Goal: Information Seeking & Learning: Learn about a topic

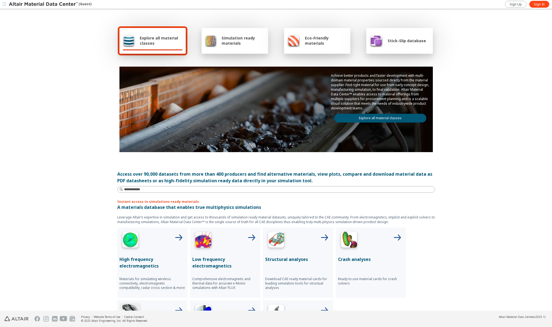
click at [241, 45] on span "Simulation ready materials" at bounding box center [243, 40] width 43 height 10
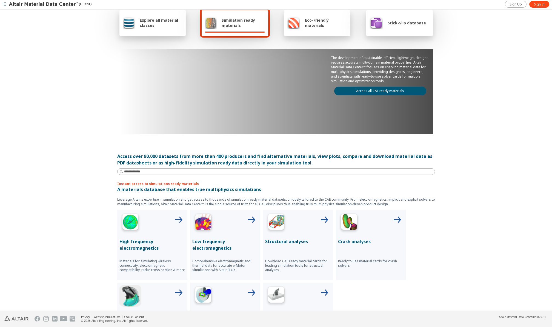
scroll to position [27, 0]
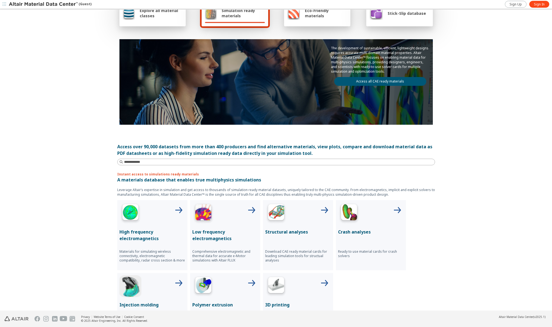
click at [275, 213] on img at bounding box center [276, 213] width 22 height 22
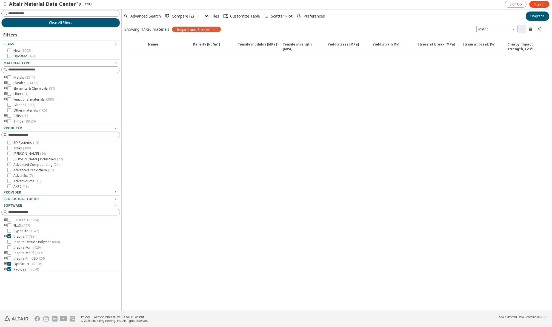
scroll to position [17, 0]
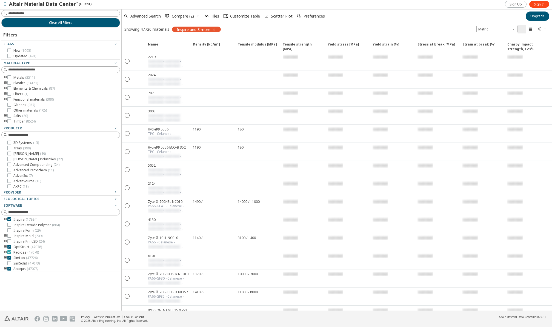
click at [9, 251] on icon at bounding box center [9, 252] width 4 height 4
click at [10, 269] on div at bounding box center [59, 270] width 116 height 3
click at [11, 241] on icon at bounding box center [9, 241] width 4 height 4
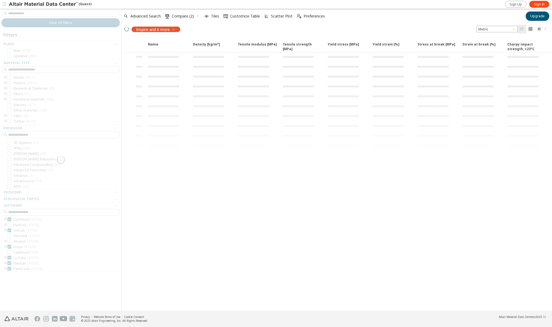
click at [9, 247] on div at bounding box center [60, 160] width 121 height 302
click at [8, 258] on div at bounding box center [60, 160] width 121 height 302
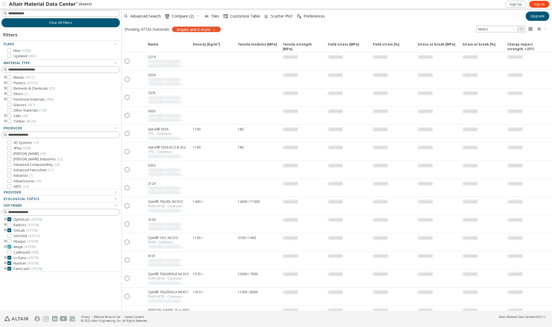
click at [10, 247] on icon at bounding box center [9, 247] width 4 height 4
drag, startPoint x: 9, startPoint y: 236, endPoint x: 41, endPoint y: 239, distance: 31.6
click at [10, 236] on icon at bounding box center [9, 236] width 4 height 4
drag, startPoint x: 118, startPoint y: 235, endPoint x: 116, endPoint y: 247, distance: 12.5
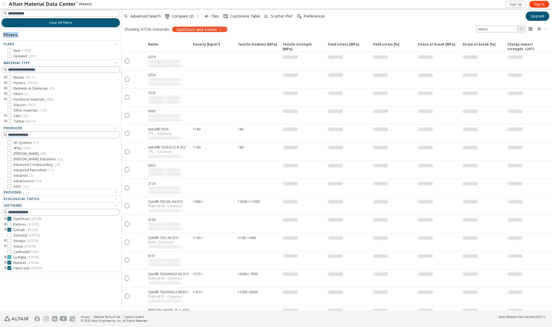
click at [9, 257] on icon at bounding box center [9, 257] width 4 height 4
click at [9, 263] on icon at bounding box center [9, 263] width 4 height 4
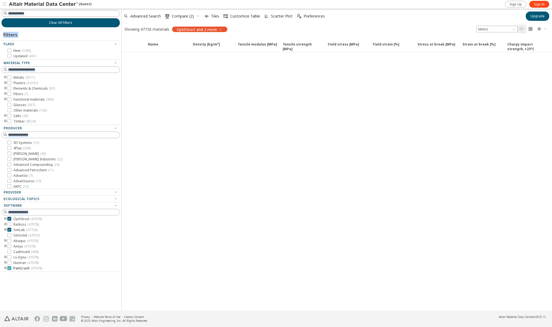
click at [10, 268] on icon at bounding box center [9, 268] width 4 height 4
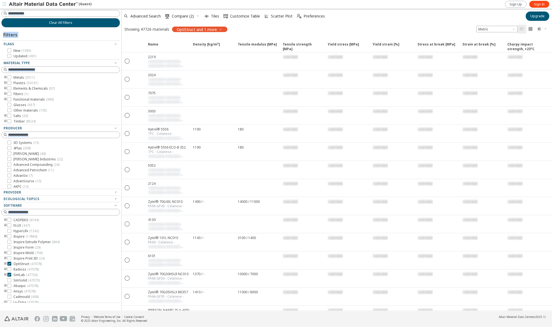
drag, startPoint x: 87, startPoint y: 271, endPoint x: 82, endPoint y: 302, distance: 31.8
click at [82, 302] on div "Filters Flags New ( 1093 ) Updated ( 491 ) Material Type Metals ( 3511 ) Plasti…" at bounding box center [60, 164] width 119 height 275
click at [38, 69] on input at bounding box center [61, 70] width 118 height 6
click at [9, 78] on icon at bounding box center [9, 77] width 4 height 4
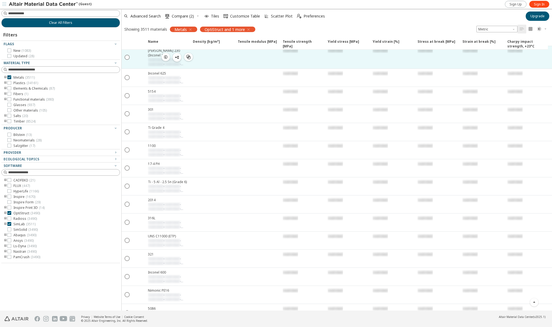
scroll to position [356, 0]
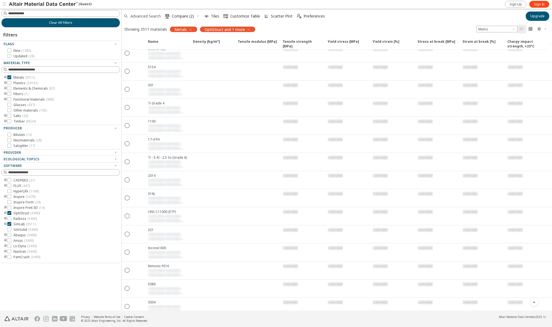
click at [146, 17] on span "Advanced Search" at bounding box center [145, 16] width 30 height 4
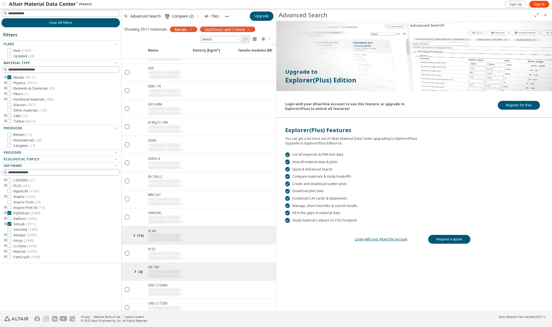
scroll to position [5139, 0]
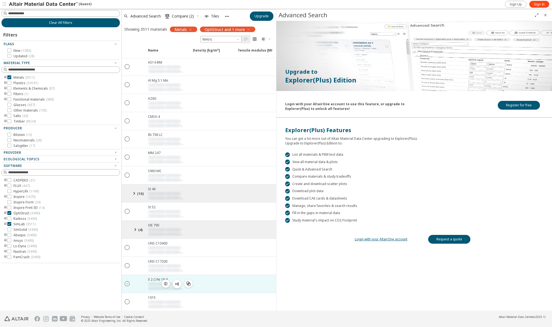
click at [127, 281] on icon "" at bounding box center [127, 283] width 5 height 5
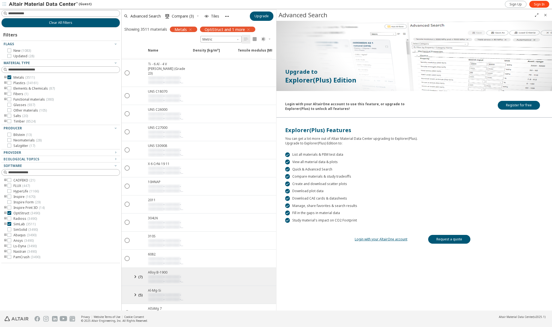
scroll to position [6494, 0]
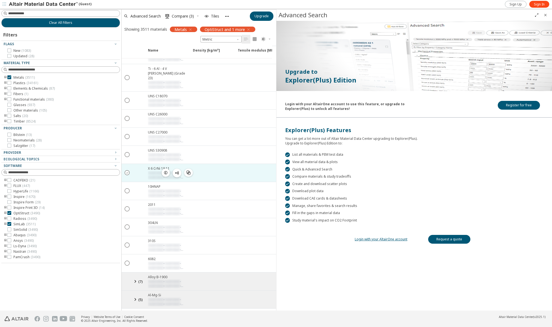
click at [128, 170] on icon "" at bounding box center [127, 172] width 5 height 5
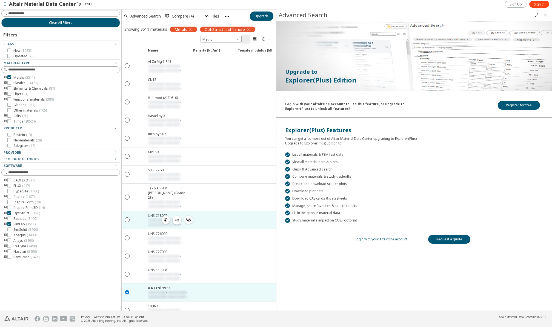
scroll to position [6384, 0]
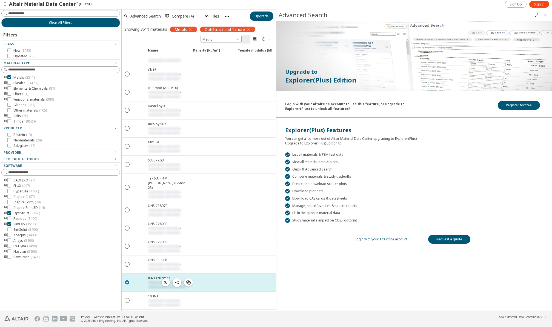
click at [174, 278] on span "button" at bounding box center [177, 282] width 7 height 9
click at [160, 284] on span "restricted" at bounding box center [157, 286] width 18 height 5
click at [439, 266] on div "Upgrade to Explorer(Plus) Edition Login with your AltairOne account to use this…" at bounding box center [414, 166] width 276 height 290
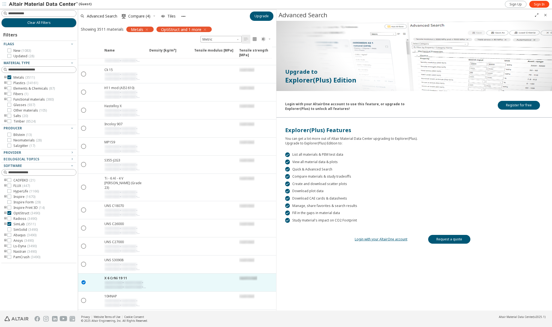
drag, startPoint x: 120, startPoint y: 111, endPoint x: 78, endPoint y: 107, distance: 42.1
click at [78, 107] on div "Clear All Filters Filters Flags New ( 1083 ) Updated ( 28 ) Material Type Metal…" at bounding box center [276, 160] width 552 height 302
click at [535, 5] on span "Sign In" at bounding box center [539, 4] width 11 height 4
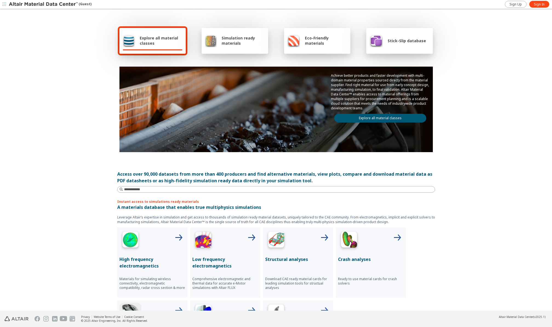
click at [278, 244] on img at bounding box center [276, 241] width 22 height 22
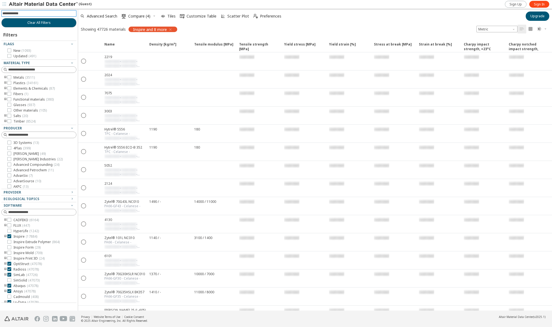
click at [44, 13] on input at bounding box center [39, 13] width 74 height 6
type input "******"
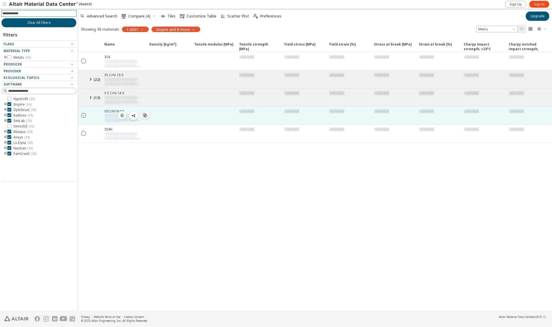
click at [82, 116] on icon "" at bounding box center [83, 115] width 5 height 5
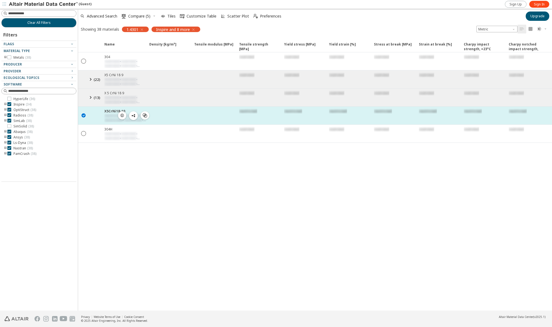
click at [112, 117] on span "restricted" at bounding box center [113, 115] width 18 height 5
click at [118, 119] on span "restricted" at bounding box center [113, 120] width 18 height 5
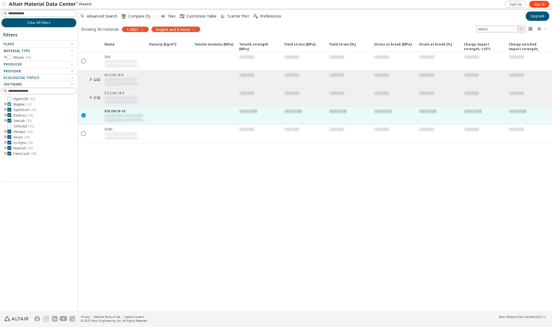
click at [9, 103] on icon at bounding box center [9, 104] width 4 height 4
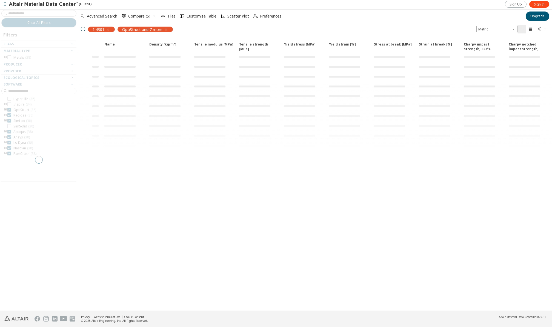
drag, startPoint x: 8, startPoint y: 115, endPoint x: 8, endPoint y: 118, distance: 3.0
click at [8, 116] on div at bounding box center [39, 160] width 78 height 302
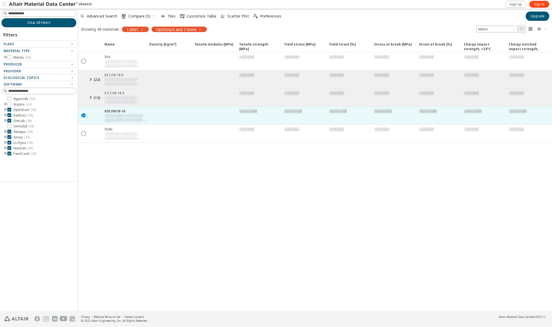
click at [8, 120] on icon at bounding box center [9, 121] width 4 height 4
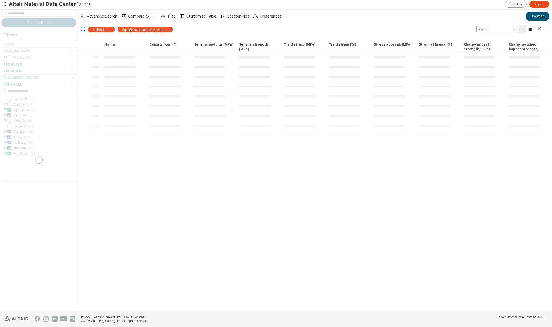
drag, startPoint x: 8, startPoint y: 133, endPoint x: 8, endPoint y: 136, distance: 3.6
click at [8, 133] on div at bounding box center [39, 160] width 78 height 302
click at [8, 138] on div at bounding box center [39, 160] width 78 height 302
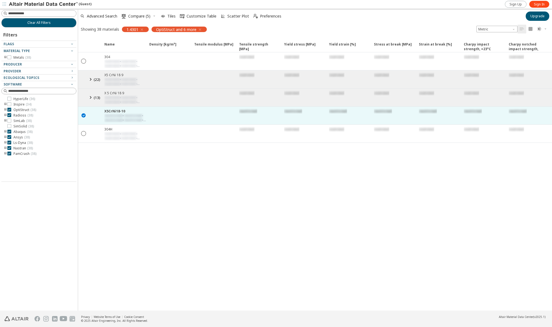
click at [9, 142] on icon at bounding box center [9, 143] width 4 height 4
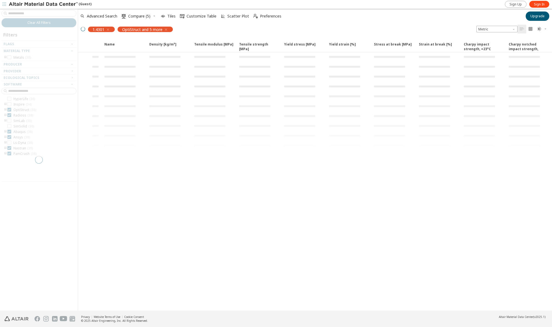
click at [8, 148] on div at bounding box center [39, 160] width 78 height 302
click at [9, 154] on div at bounding box center [39, 160] width 78 height 302
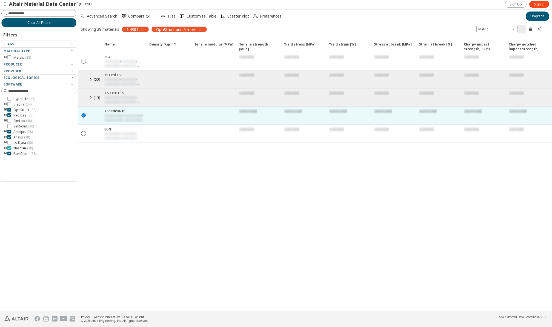
click at [9, 148] on icon at bounding box center [9, 148] width 4 height 4
click at [9, 153] on icon at bounding box center [9, 154] width 4 height 4
click at [10, 137] on icon at bounding box center [9, 137] width 4 height 4
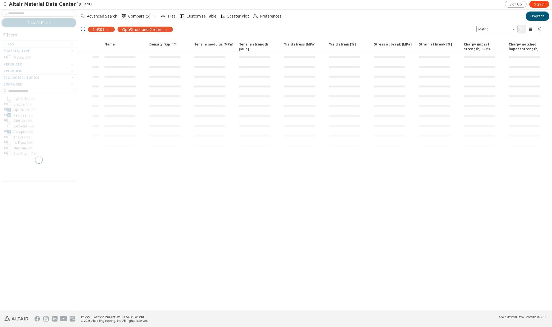
click at [10, 133] on div at bounding box center [39, 160] width 78 height 302
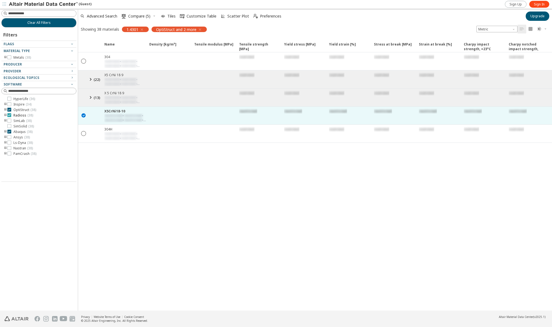
click at [10, 114] on icon at bounding box center [9, 115] width 4 height 4
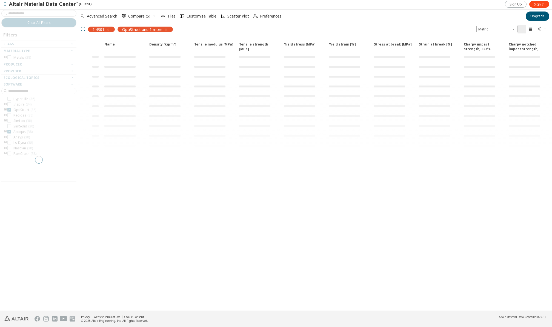
click at [8, 131] on div at bounding box center [39, 160] width 78 height 302
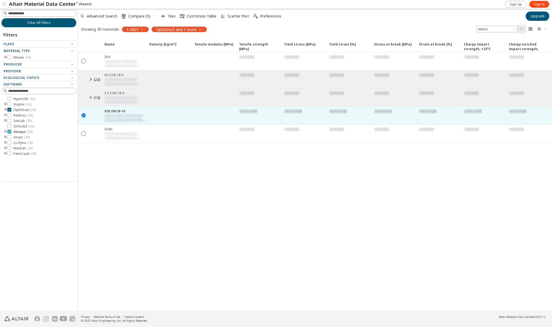
click at [10, 132] on icon at bounding box center [9, 132] width 4 height 4
click at [542, 5] on span "Sign In" at bounding box center [539, 4] width 11 height 4
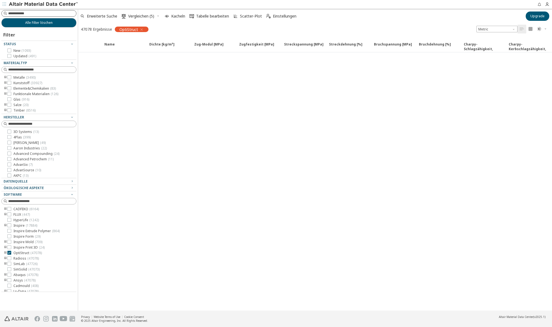
click at [55, 13] on input at bounding box center [42, 13] width 68 height 5
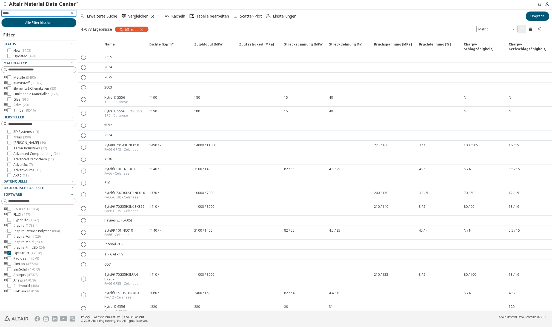
type input "******"
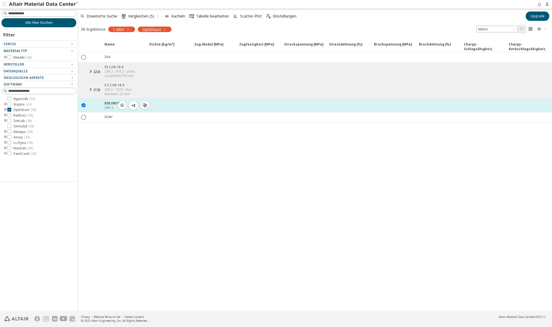
click at [107, 105] on div "X5CrNi18-10" at bounding box center [114, 103] width 21 height 5
click at [110, 105] on div "X5CrNi18-10" at bounding box center [114, 103] width 21 height 5
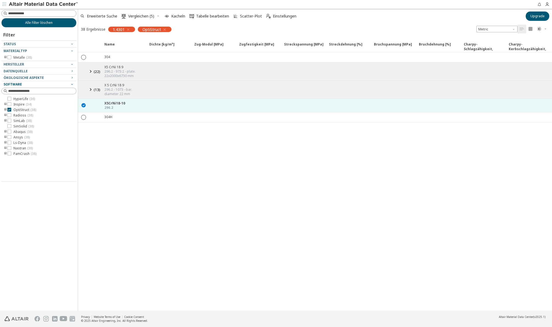
click at [15, 84] on span "Software" at bounding box center [13, 84] width 18 height 5
click at [5, 110] on icon "toogle group" at bounding box center [6, 110] width 4 height 4
click at [18, 115] on icon at bounding box center [18, 115] width 4 height 4
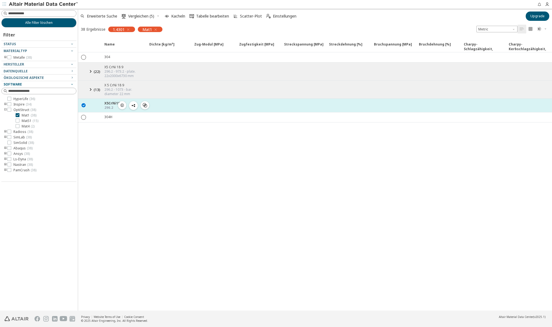
click at [124, 105] on icon "button" at bounding box center [122, 105] width 4 height 4
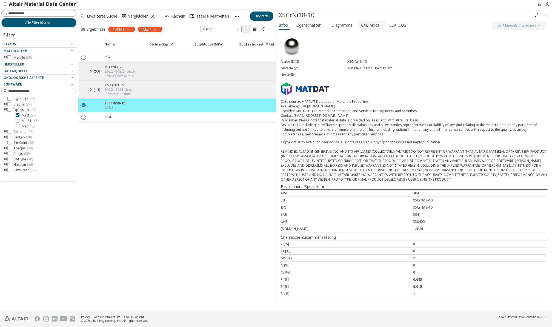
click at [363, 24] on span "CAE Modell" at bounding box center [371, 25] width 20 height 9
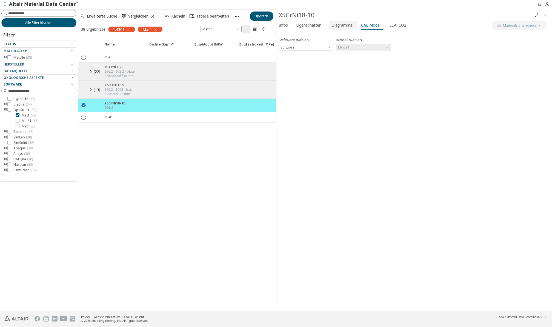
click at [344, 26] on span "Diagramme" at bounding box center [342, 25] width 21 height 9
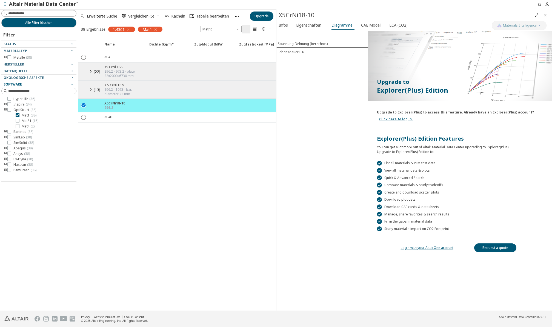
click at [425, 248] on link "Login with your AltairOne account" at bounding box center [427, 247] width 53 height 5
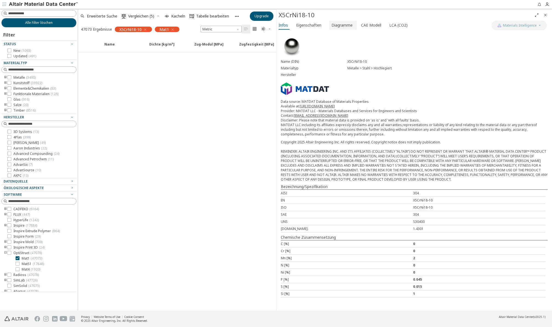
click at [333, 27] on span "Diagramme" at bounding box center [342, 25] width 21 height 9
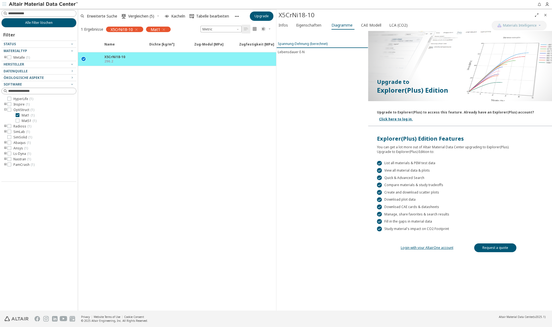
click at [311, 43] on div "Spannung-Dehnung (berechnet)" at bounding box center [303, 43] width 50 height 5
click at [317, 44] on div "Spannung-Dehnung (berechnet)" at bounding box center [303, 43] width 50 height 5
click at [305, 27] on span "Eigenschaften" at bounding box center [308, 25] width 25 height 9
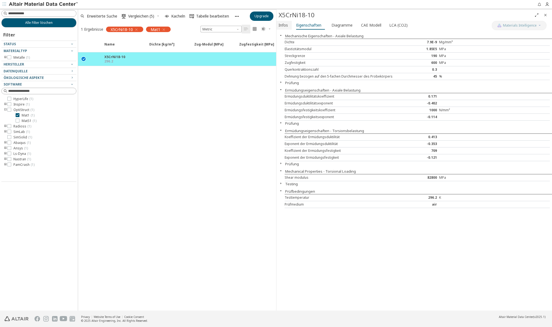
click at [283, 25] on span "Infos" at bounding box center [283, 25] width 9 height 9
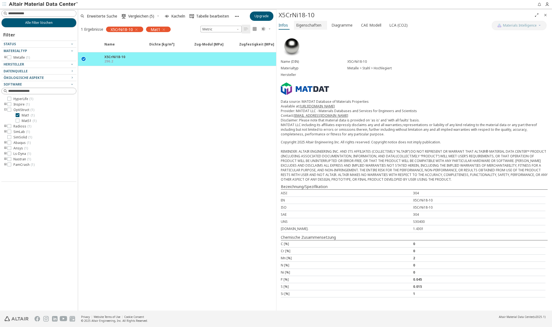
click at [304, 24] on span "Eigenschaften" at bounding box center [308, 25] width 25 height 9
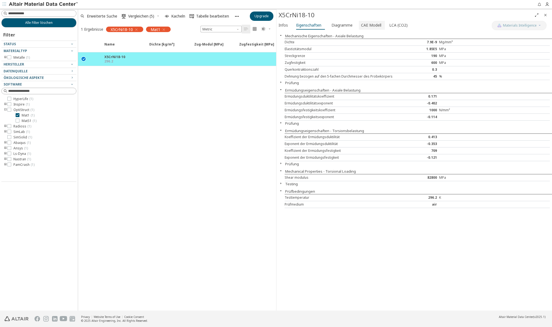
click at [367, 24] on span "CAE Modell" at bounding box center [371, 25] width 20 height 9
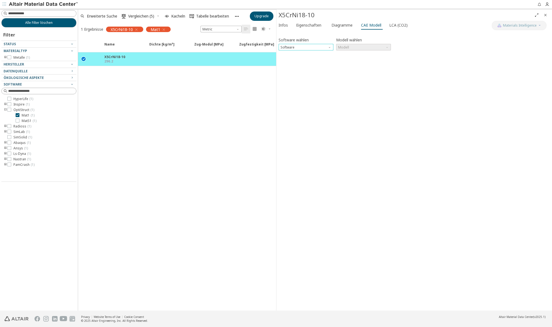
click at [330, 47] on span "Software" at bounding box center [330, 46] width 4 height 4
click at [298, 68] on span "OptiStruct" at bounding box center [306, 67] width 50 height 4
click at [388, 47] on span "Modell" at bounding box center [387, 46] width 4 height 4
click at [350, 55] on span "Mat1" at bounding box center [363, 54] width 50 height 4
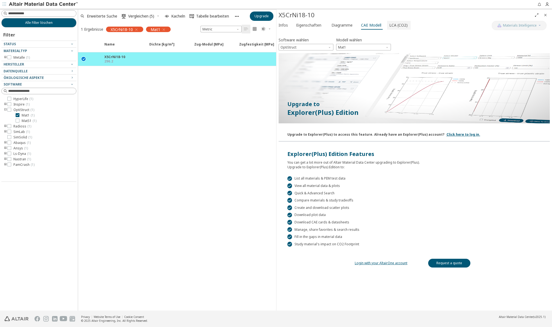
click at [389, 25] on span "LCA (CO2)" at bounding box center [398, 25] width 18 height 9
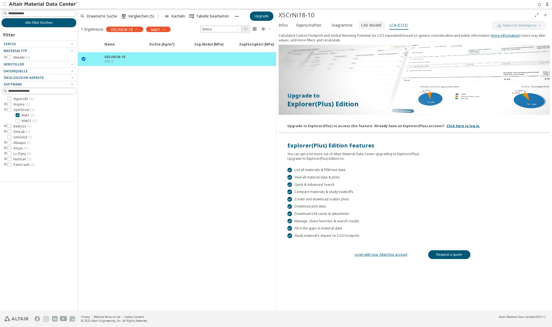
click at [364, 25] on span "CAE Modell" at bounding box center [371, 25] width 20 height 9
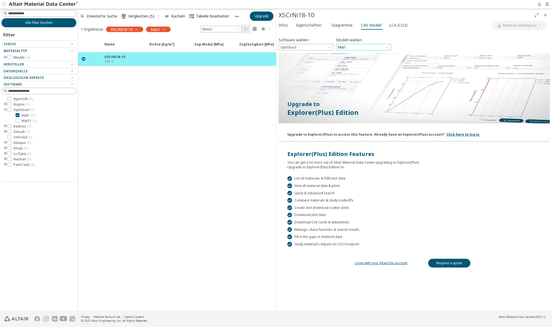
click at [361, 48] on span "Mat1" at bounding box center [363, 47] width 55 height 7
click at [353, 60] on span "MatS1" at bounding box center [363, 61] width 50 height 4
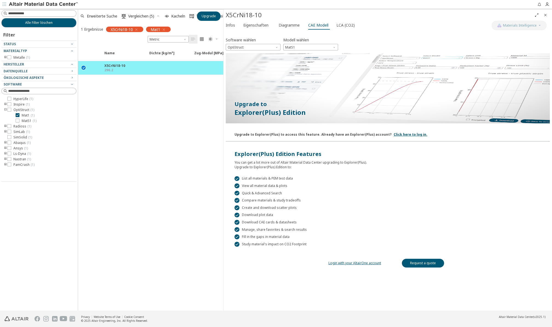
drag, startPoint x: 276, startPoint y: 138, endPoint x: 223, endPoint y: 123, distance: 54.7
click at [165, 136] on div "Name Dichte [kg/m³] Dichte [kg/m³] ISO 1183 Zug-Modul [MPa] Zug-Modul [MPa] ISO…" at bounding box center [150, 178] width 145 height 264
click at [545, 16] on icon "Close" at bounding box center [545, 15] width 4 height 4
